Goal: Information Seeking & Learning: Check status

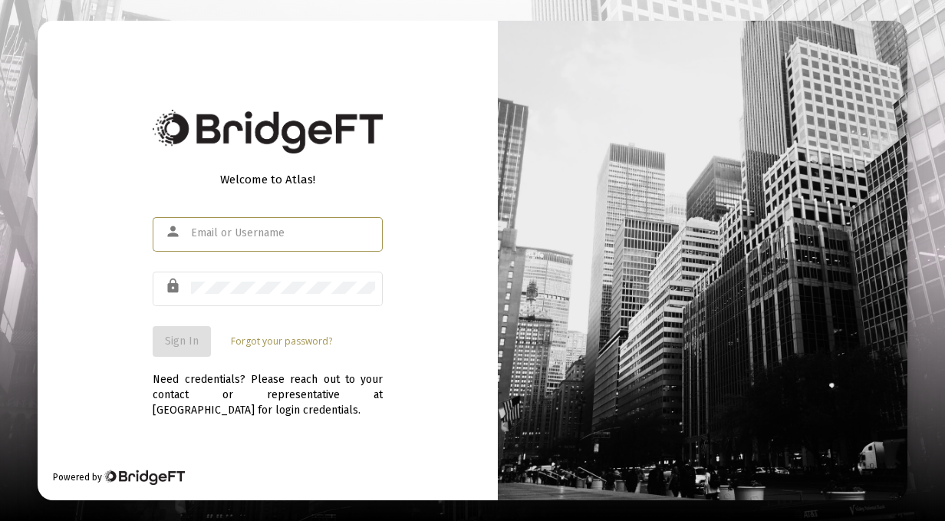
type input "[EMAIL_ADDRESS][DOMAIN_NAME]"
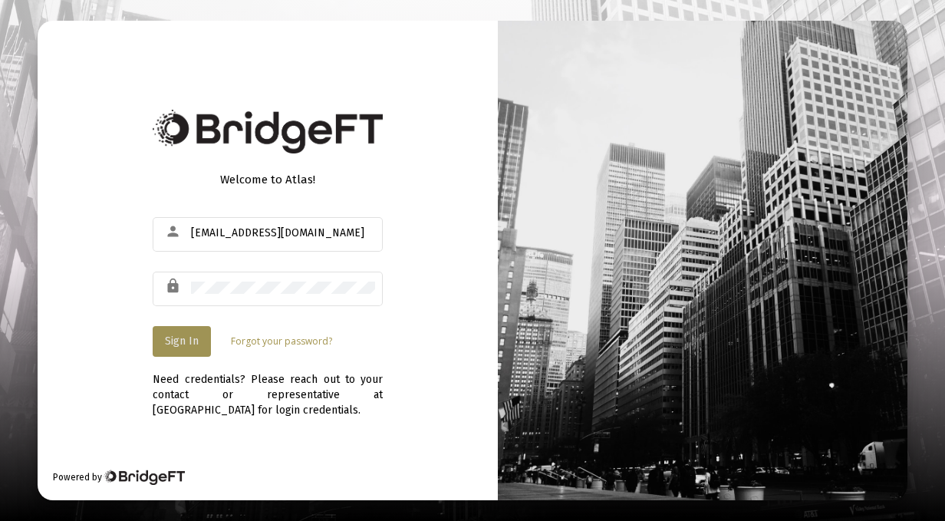
click at [191, 333] on button "Sign In" at bounding box center [182, 341] width 58 height 31
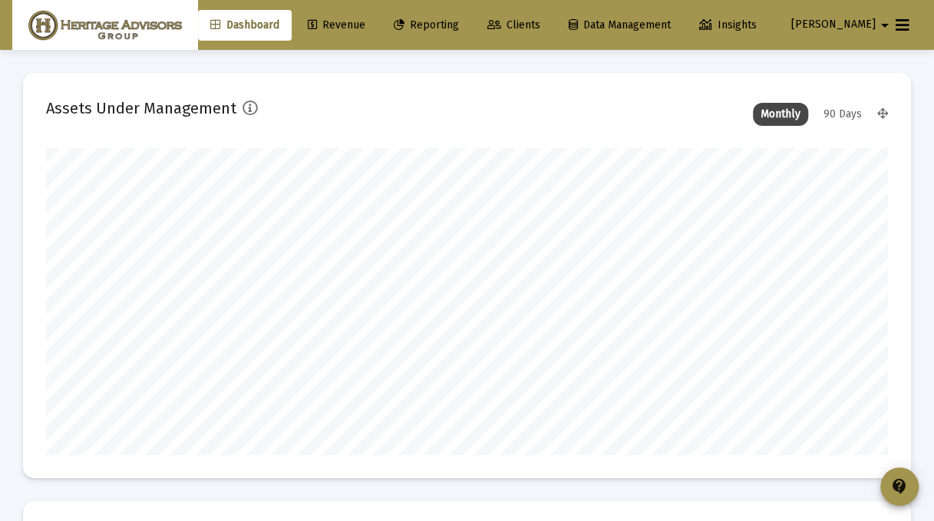
scroll to position [307, 450]
type input "[DATE]"
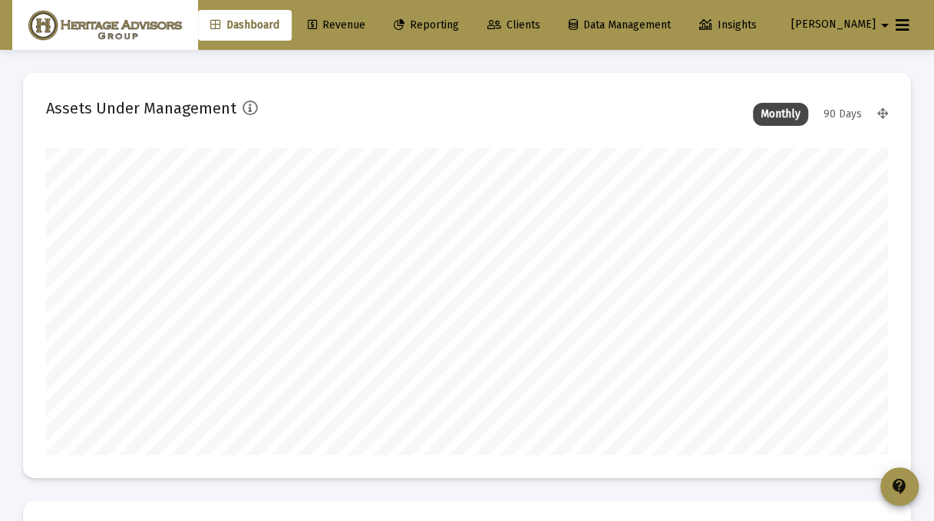
click at [442, 28] on span "Reporting" at bounding box center [426, 24] width 65 height 13
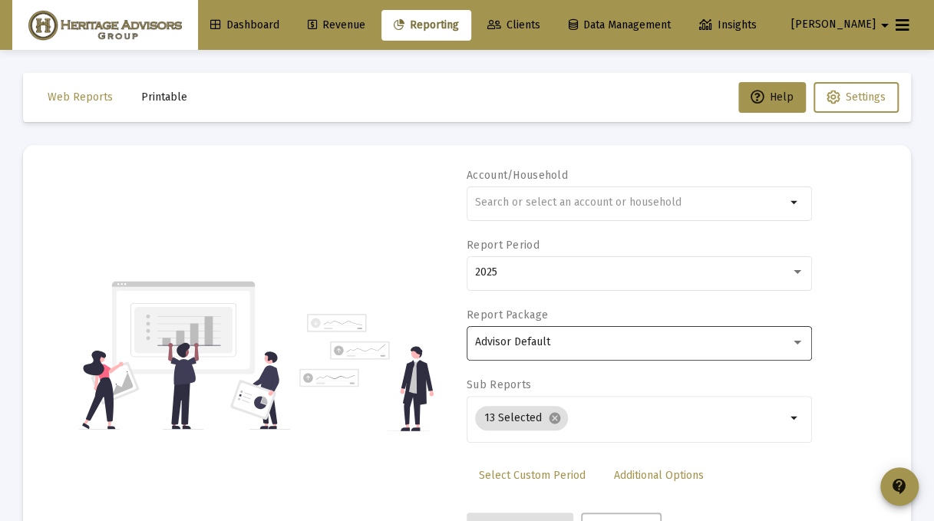
click at [598, 337] on div "Advisor Default" at bounding box center [632, 342] width 315 height 12
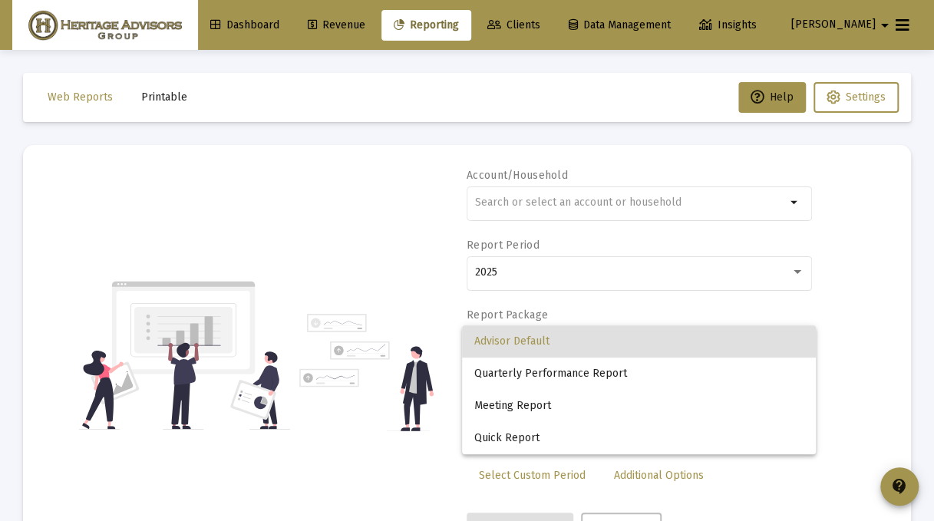
click at [576, 206] on div at bounding box center [467, 260] width 934 height 521
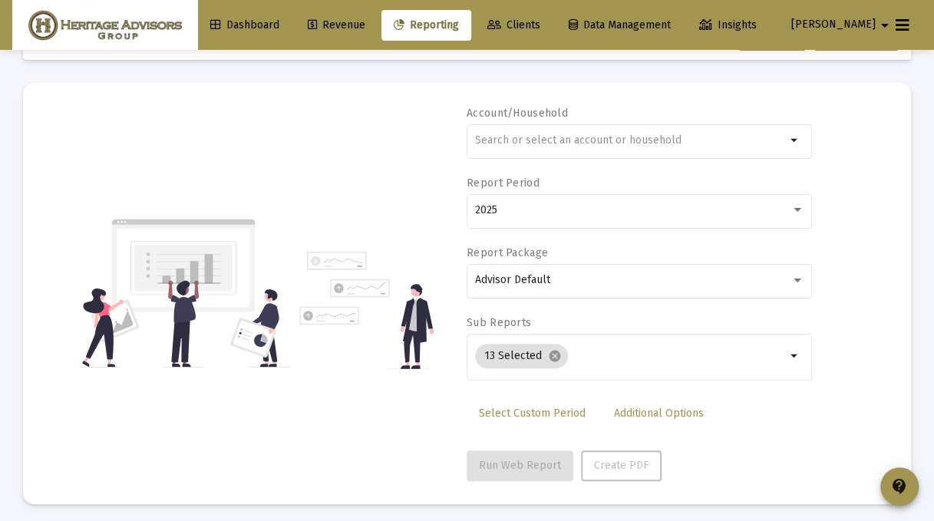
scroll to position [66, 0]
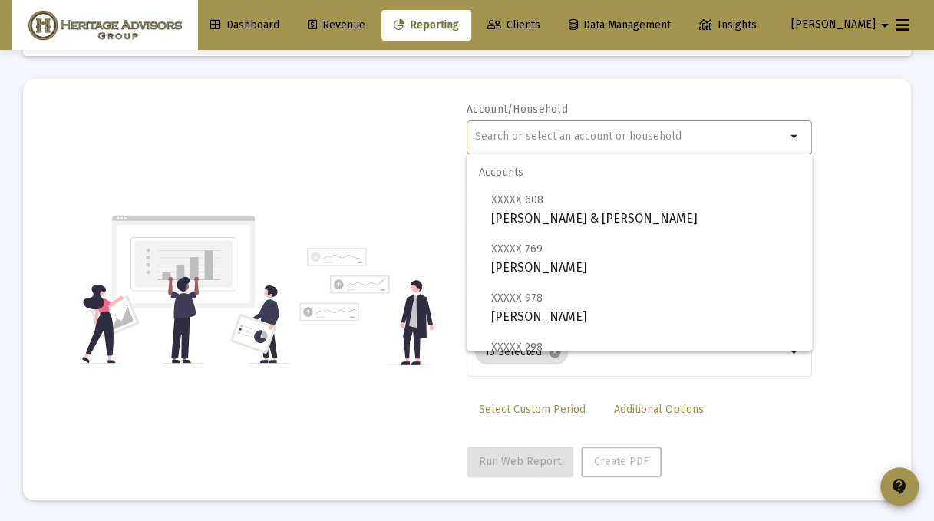
click at [609, 130] on input "text" at bounding box center [630, 136] width 311 height 12
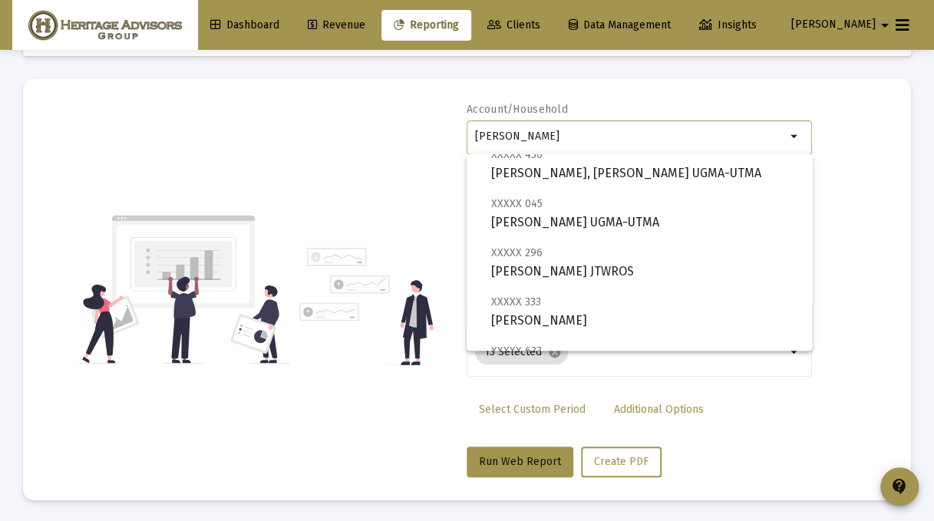
scroll to position [0, 0]
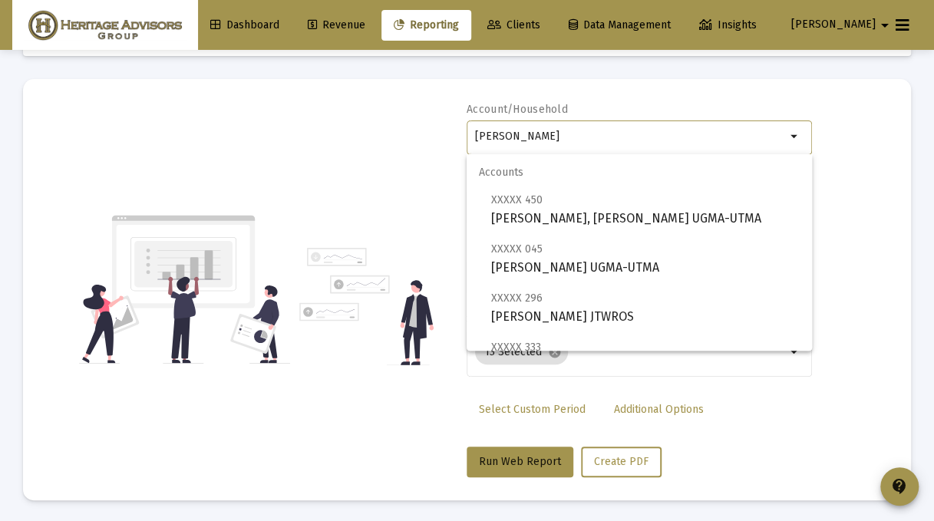
drag, startPoint x: 500, startPoint y: 136, endPoint x: 431, endPoint y: 126, distance: 69.0
click at [431, 126] on div "Account/Household [PERSON_NAME] Report Period 2025 Report Package Advisor Defau…" at bounding box center [467, 289] width 842 height 375
type input "i"
type input "m"
type input "[PERSON_NAME]"
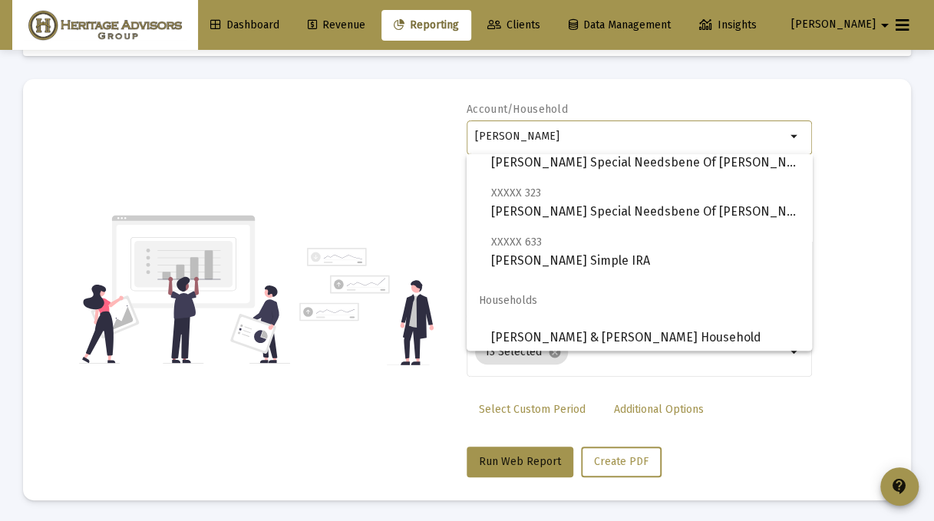
scroll to position [503, 0]
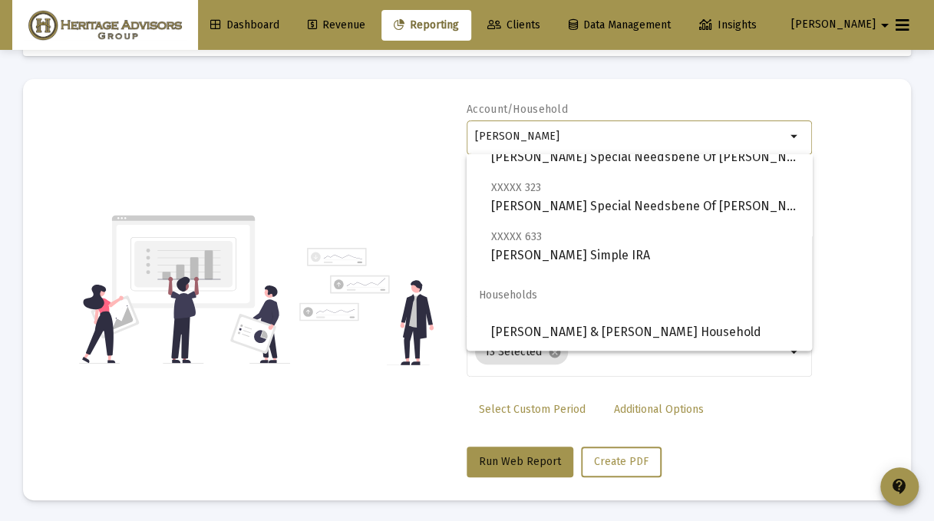
drag, startPoint x: 544, startPoint y: 139, endPoint x: 432, endPoint y: 131, distance: 112.3
click at [431, 130] on div "Account/Household [PERSON_NAME] arrow_drop_down Report Period 2025 Report Packa…" at bounding box center [467, 289] width 842 height 375
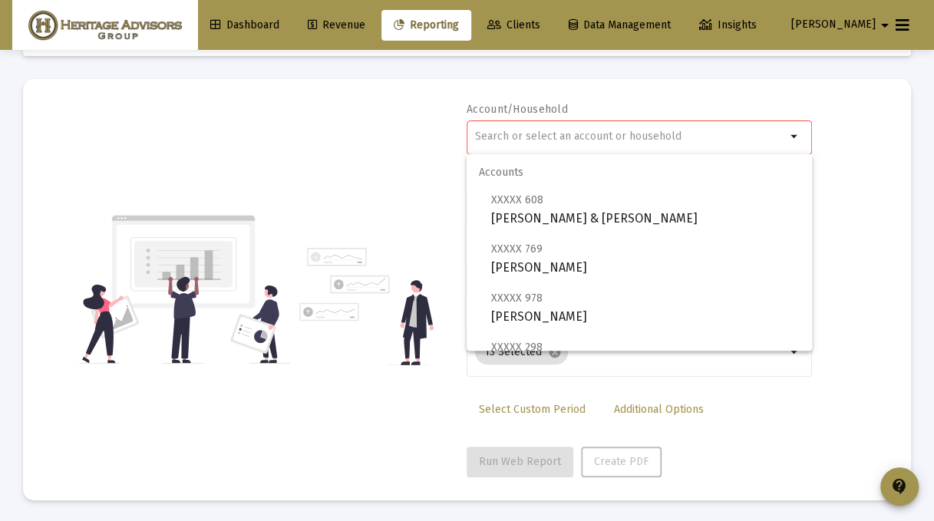
click at [610, 143] on div at bounding box center [630, 136] width 311 height 38
click at [446, 174] on div "Account/Household arrow_drop_down Report Period 2025 Report Package Advisor Def…" at bounding box center [467, 289] width 842 height 375
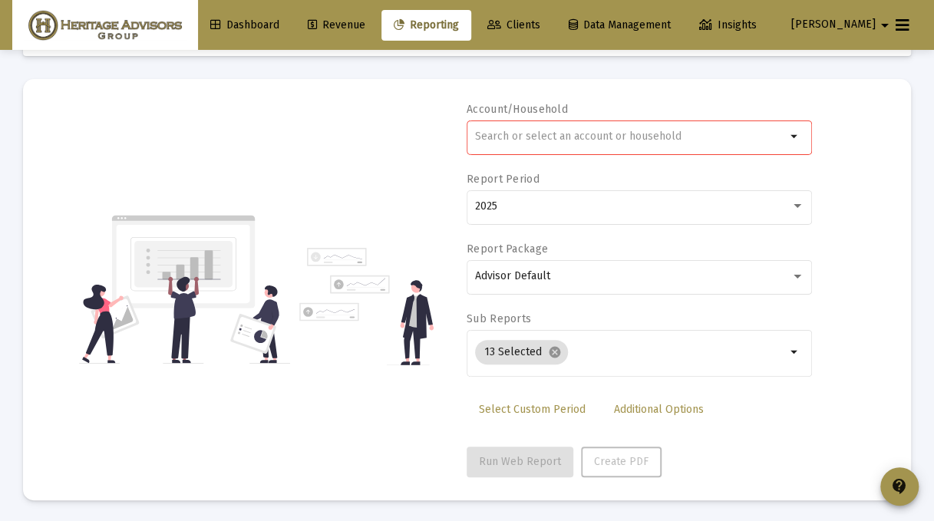
click at [507, 138] on input "text" at bounding box center [630, 136] width 311 height 12
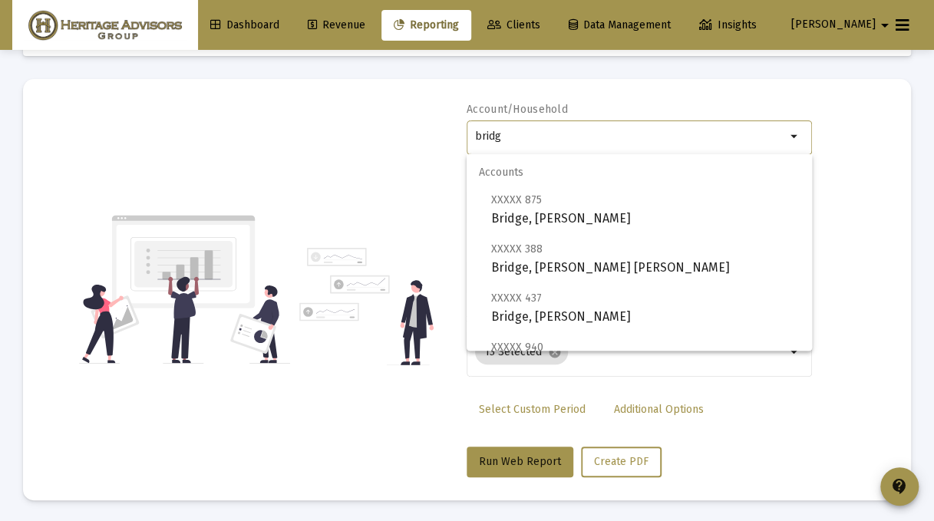
type input "bridg"
click at [272, 34] on link "Dashboard" at bounding box center [245, 25] width 94 height 31
